Goal: Task Accomplishment & Management: Manage account settings

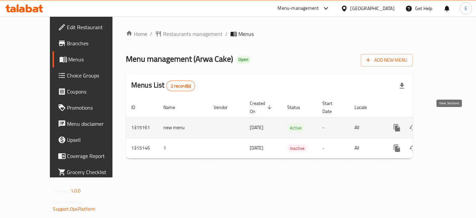
click at [448, 123] on icon "enhanced table" at bounding box center [445, 127] width 8 height 8
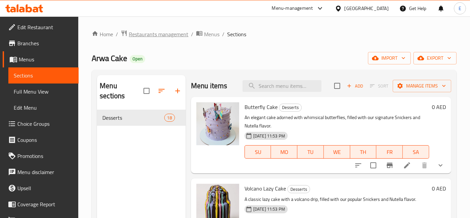
click at [141, 30] on span "Restaurants management" at bounding box center [159, 34] width 60 height 8
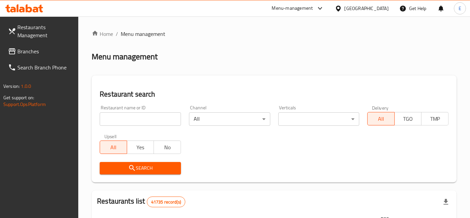
click at [118, 118] on input "search" at bounding box center [140, 118] width 81 height 13
type input "arwa cake"
click button "Search" at bounding box center [140, 168] width 81 height 12
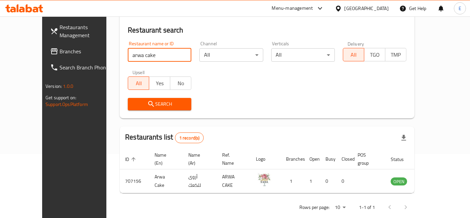
scroll to position [68, 0]
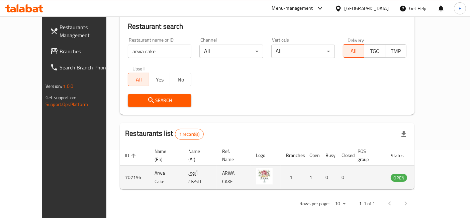
click at [303, 169] on td "1" at bounding box center [292, 177] width 23 height 24
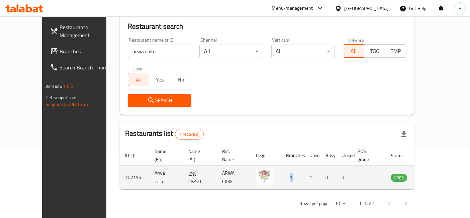
click at [310, 171] on td "1" at bounding box center [312, 177] width 16 height 24
click at [438, 173] on link "enhanced table" at bounding box center [432, 177] width 12 height 8
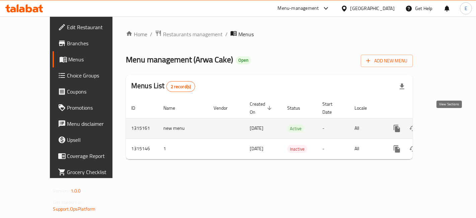
click at [449, 124] on icon "enhanced table" at bounding box center [445, 128] width 8 height 8
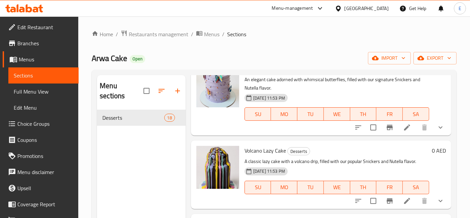
scroll to position [38, 0]
click at [403, 126] on icon at bounding box center [407, 127] width 8 height 8
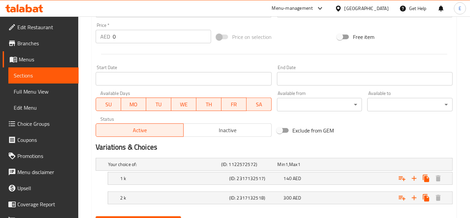
scroll to position [279, 0]
